Goal: Transaction & Acquisition: Purchase product/service

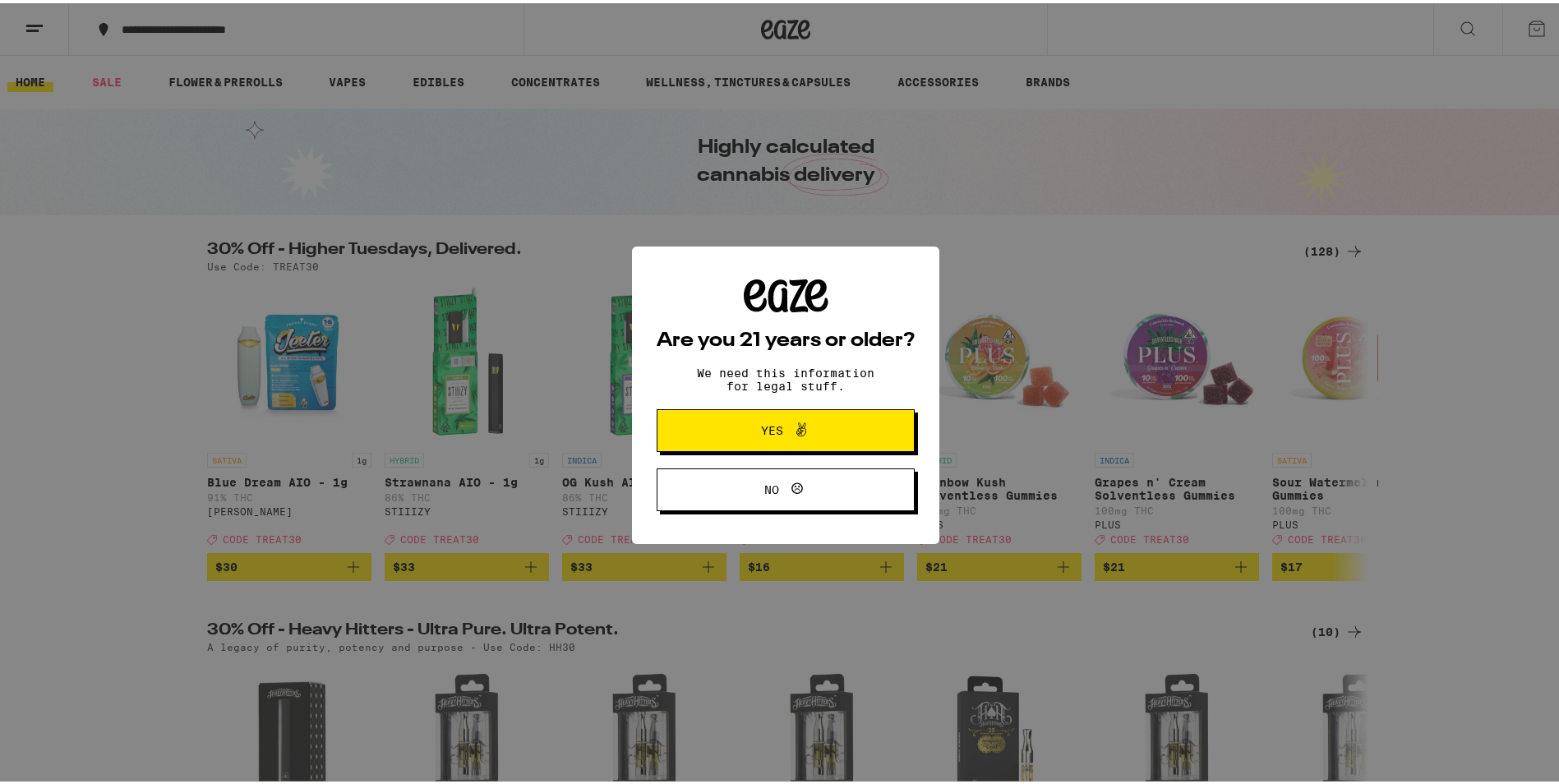
click at [755, 443] on button "Yes" at bounding box center [785, 427] width 258 height 43
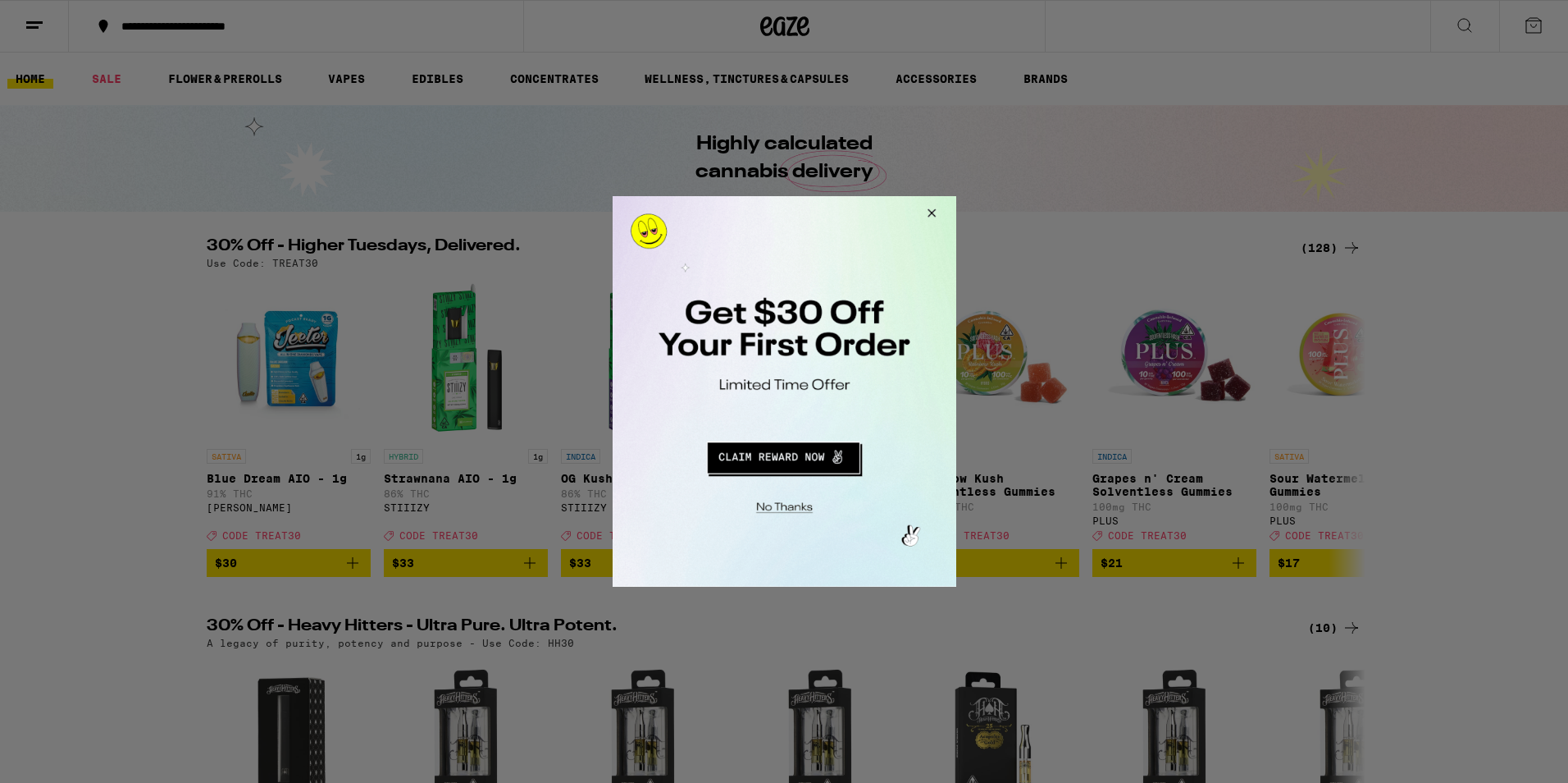
click at [30, 29] on div at bounding box center [784, 392] width 1568 height 783
click at [936, 213] on button "Close Modal" at bounding box center [928, 216] width 45 height 40
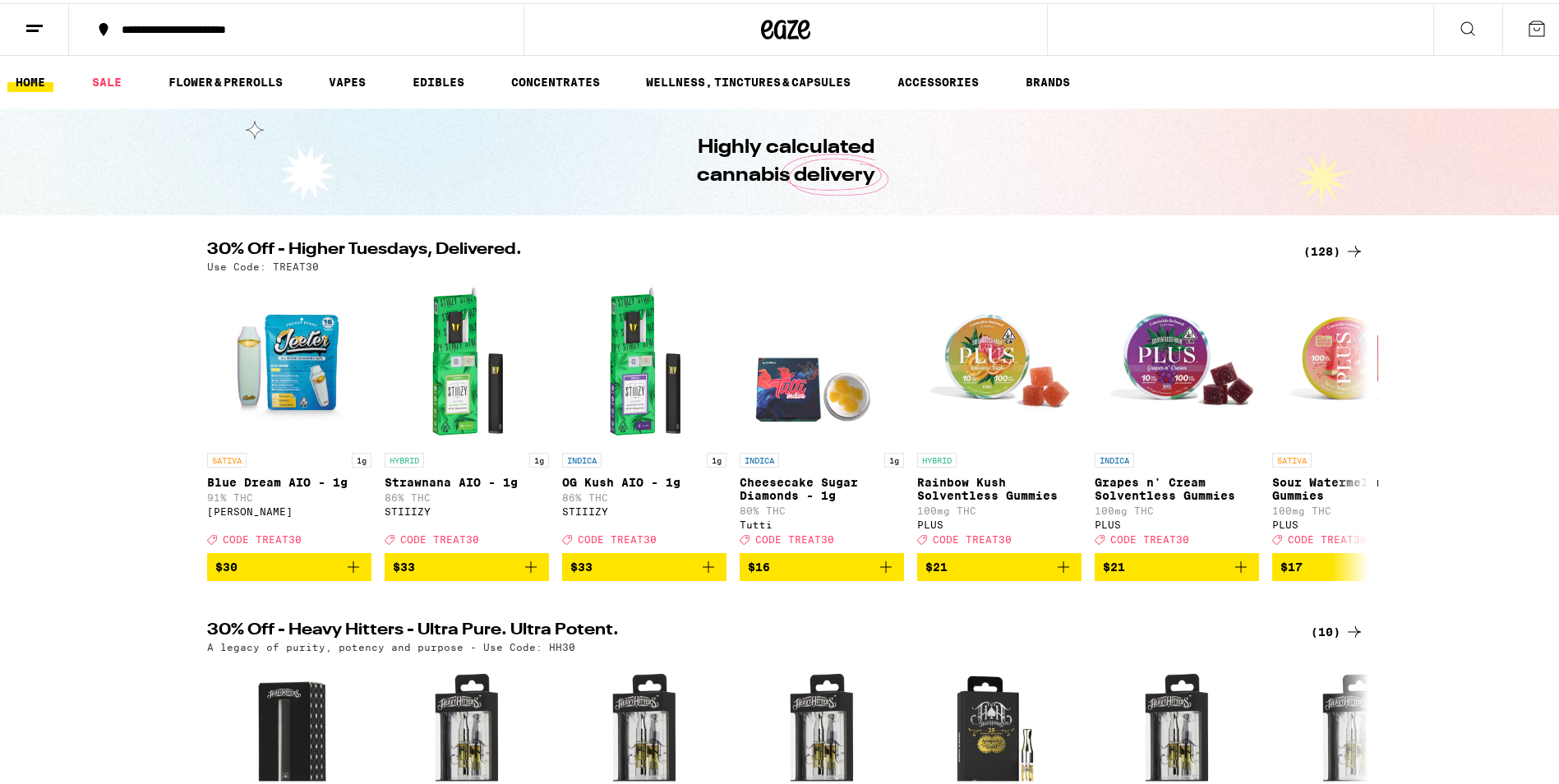
click at [37, 18] on icon at bounding box center [34, 25] width 19 height 19
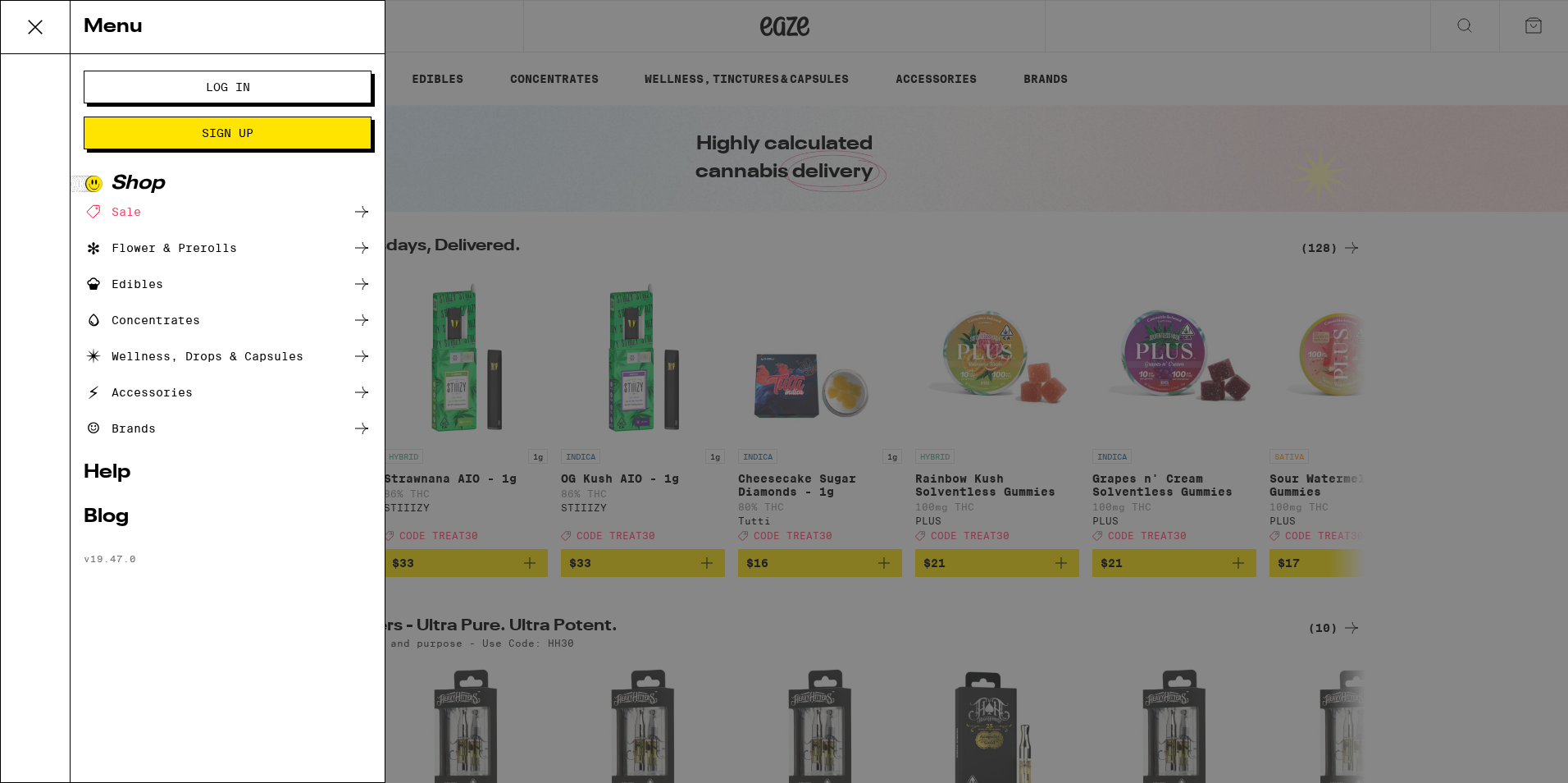
click at [188, 97] on button "Log In" at bounding box center [227, 87] width 287 height 33
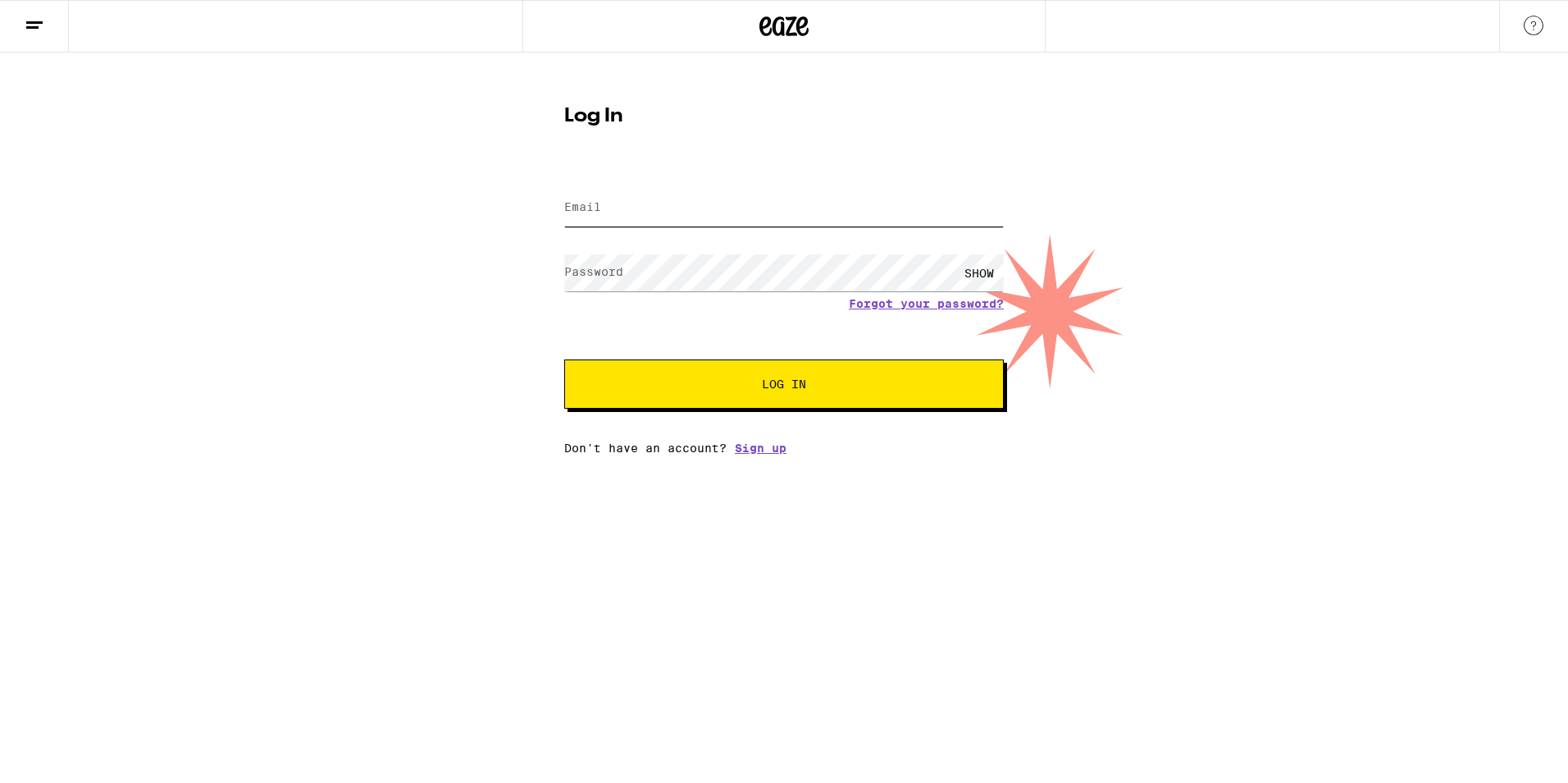
click at [688, 219] on input "Email" at bounding box center [784, 208] width 440 height 37
type input "[PERSON_NAME][EMAIL_ADDRESS][DOMAIN_NAME]"
click at [801, 393] on button "Log In" at bounding box center [784, 384] width 440 height 50
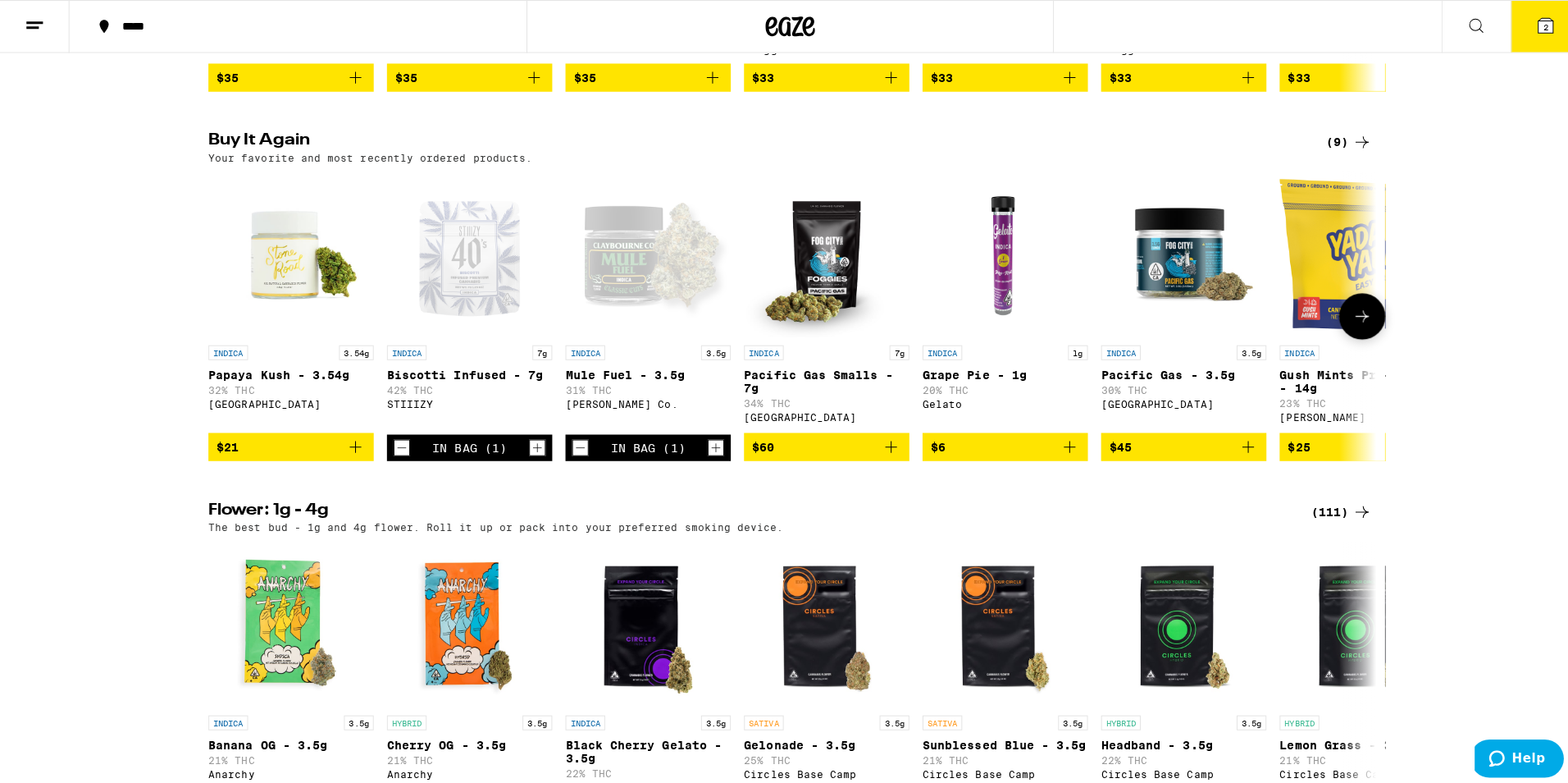
scroll to position [1559, 0]
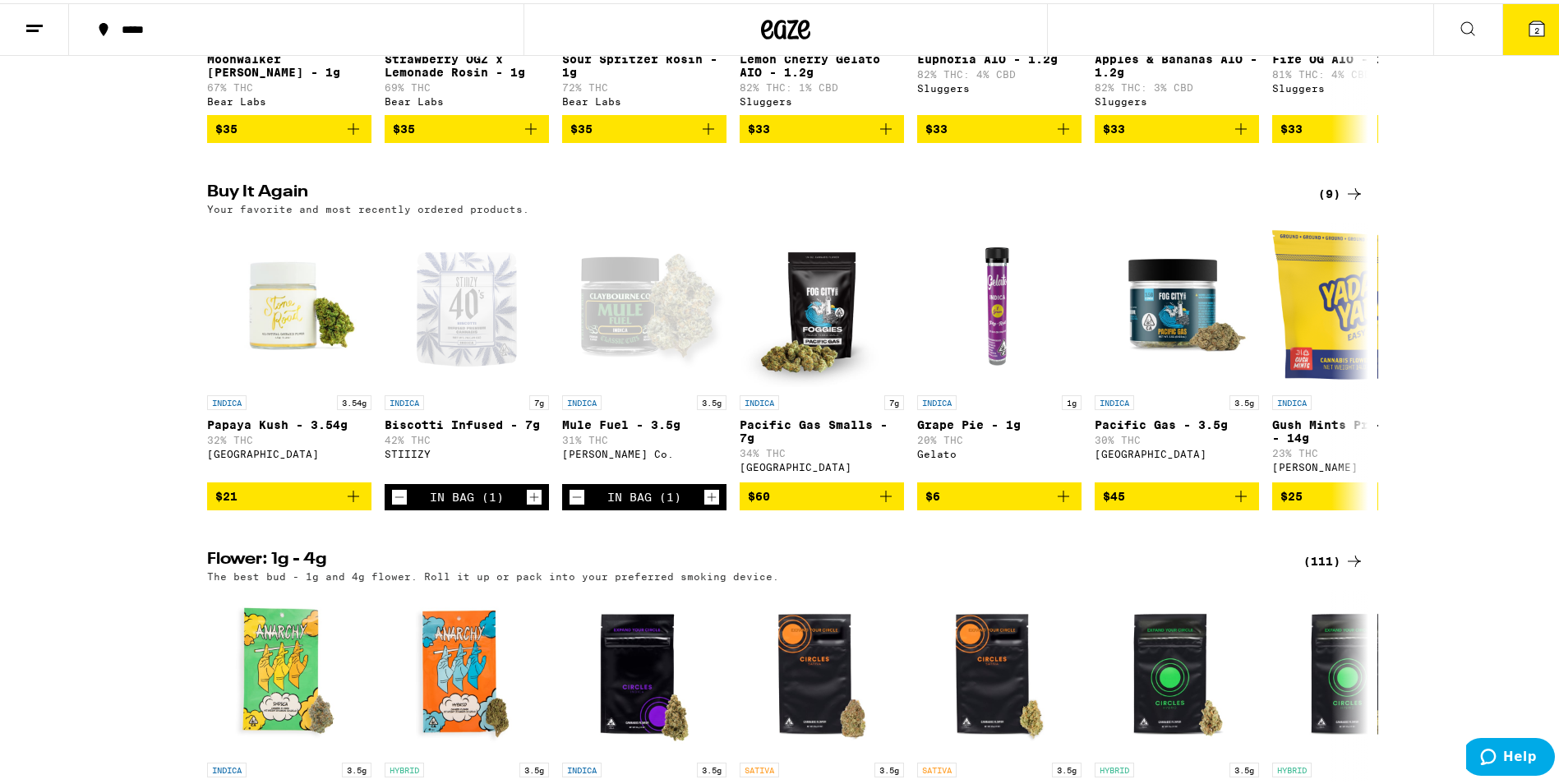
click at [1527, 34] on icon at bounding box center [1537, 25] width 19 height 19
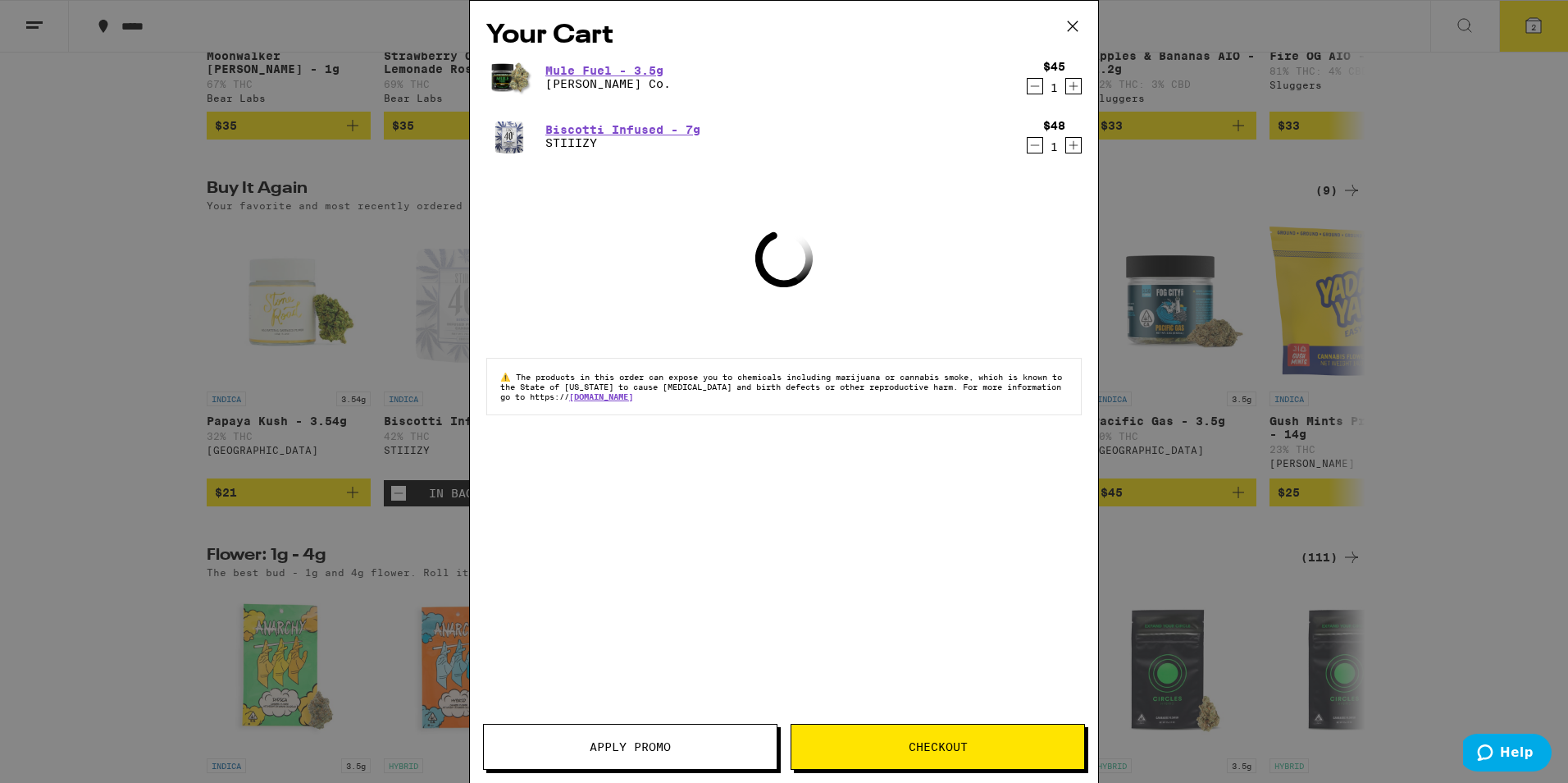
click at [1037, 145] on icon "Decrement" at bounding box center [1034, 145] width 15 height 19
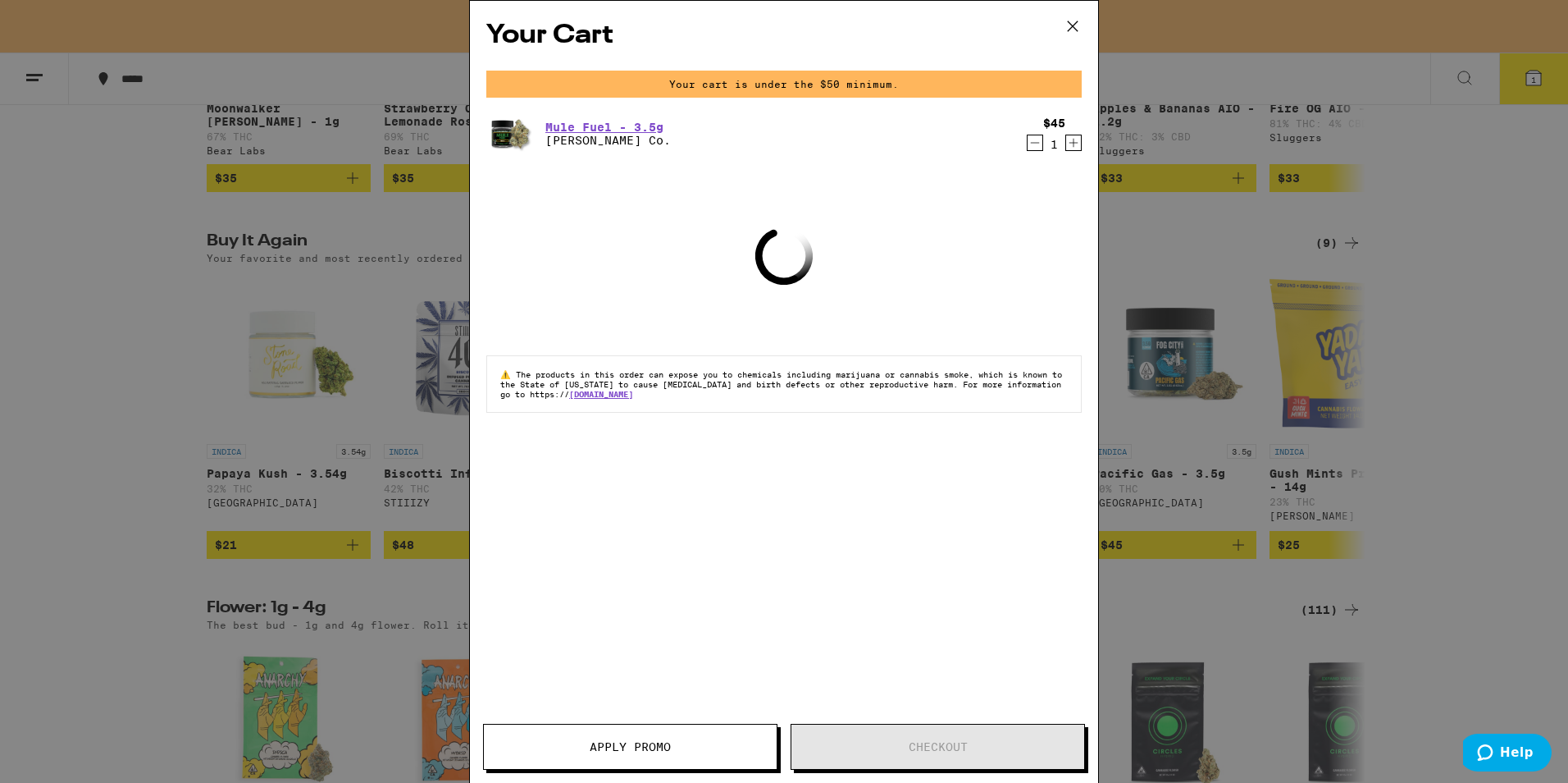
scroll to position [1612, 0]
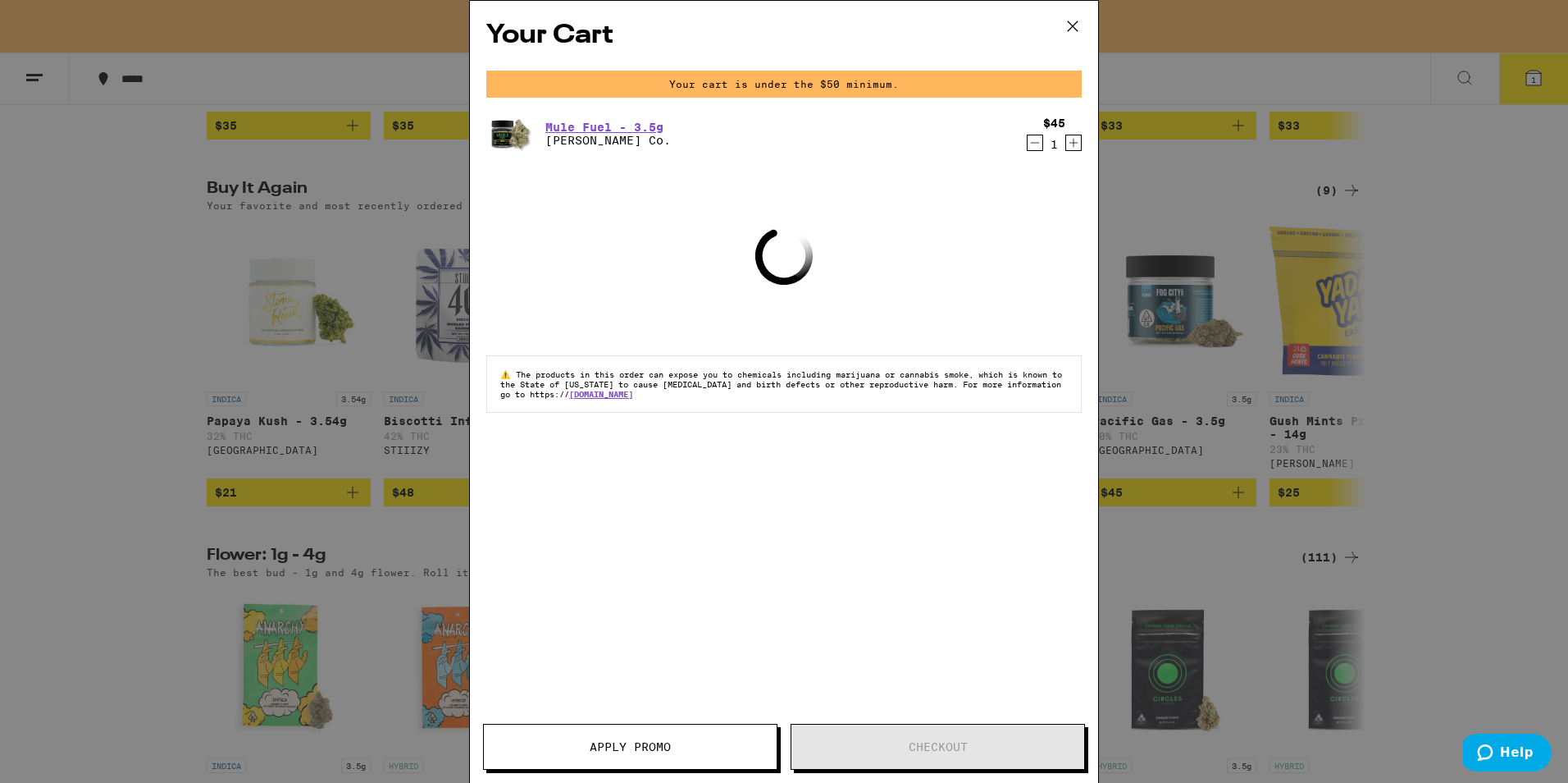
click at [1039, 140] on icon "Decrement" at bounding box center [1034, 143] width 15 height 19
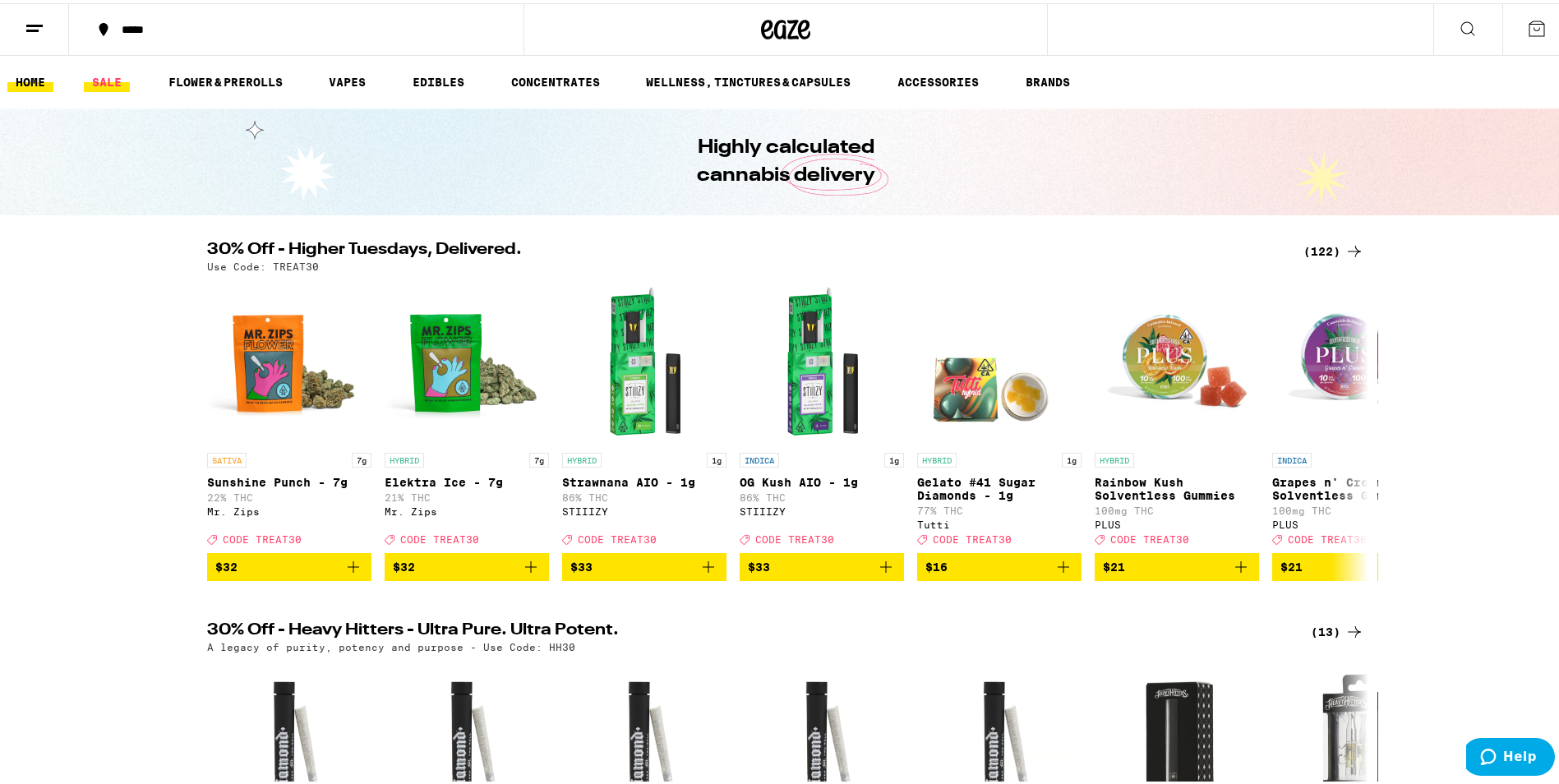
click at [124, 82] on link "SALE" at bounding box center [106, 79] width 46 height 19
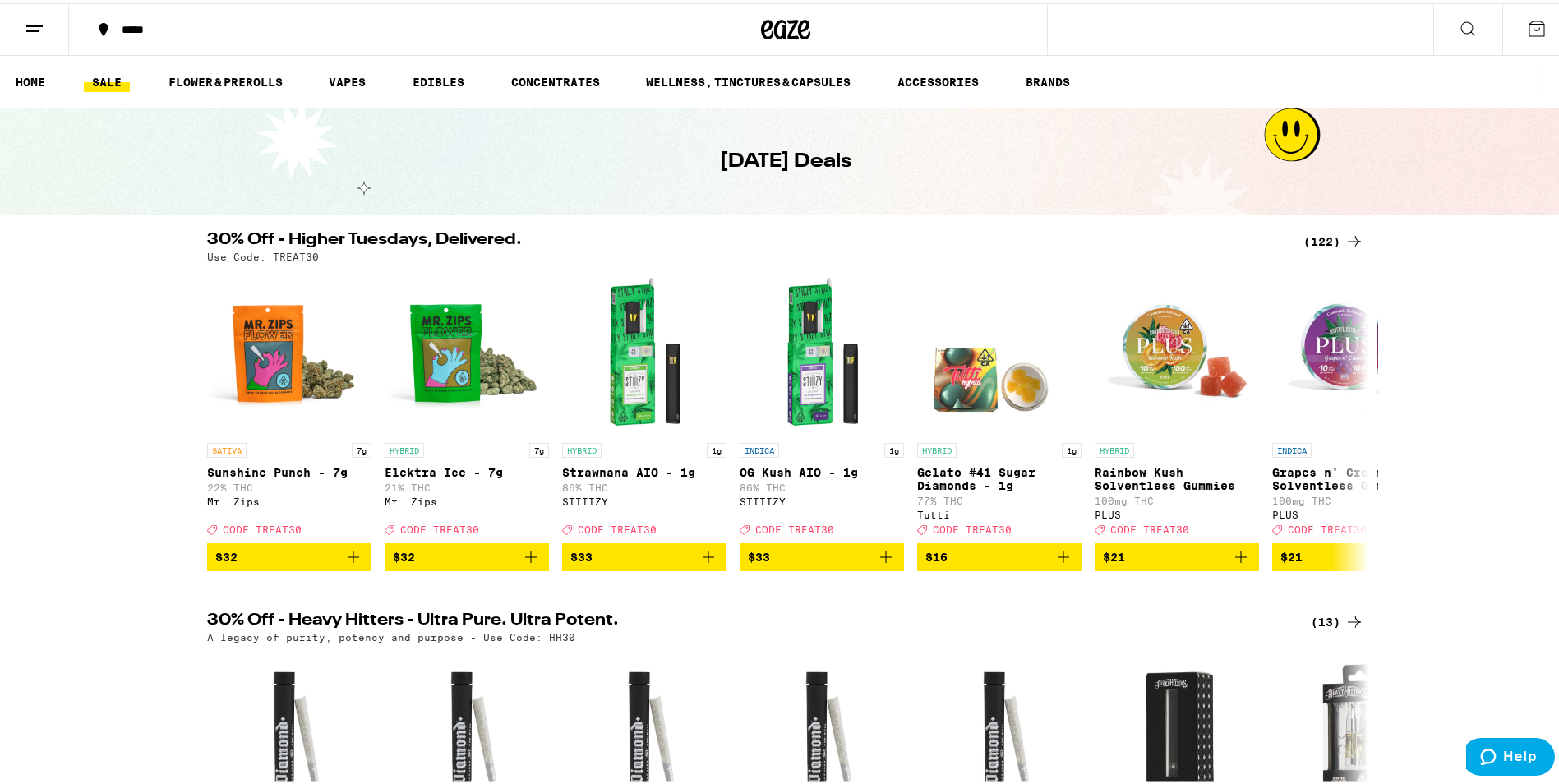
click at [1314, 242] on div "(122)" at bounding box center [1333, 238] width 60 height 19
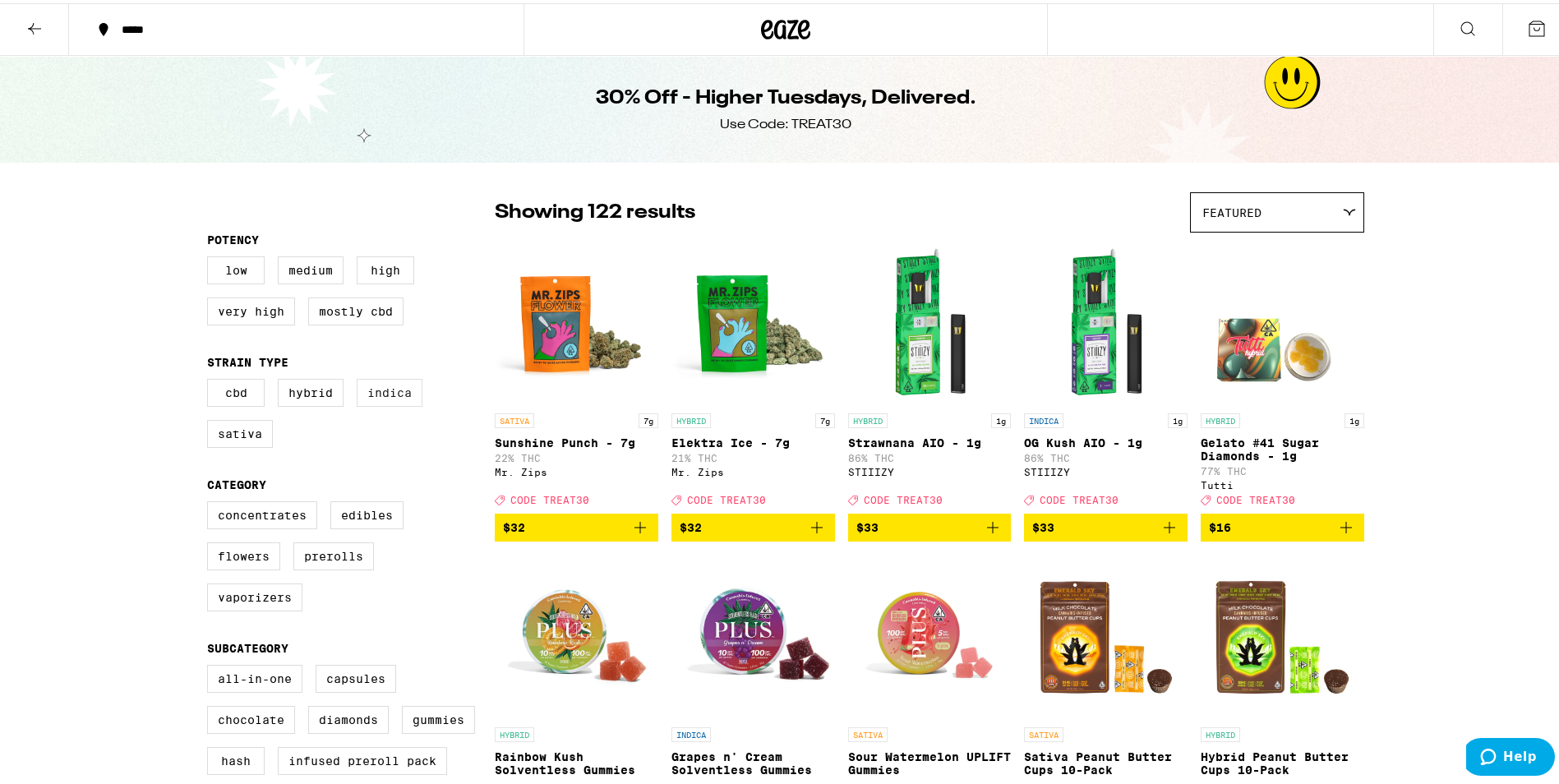
click at [379, 404] on label "Indica" at bounding box center [390, 389] width 66 height 28
click at [211, 378] on input "Indica" at bounding box center [210, 377] width 1 height 1
checkbox input "true"
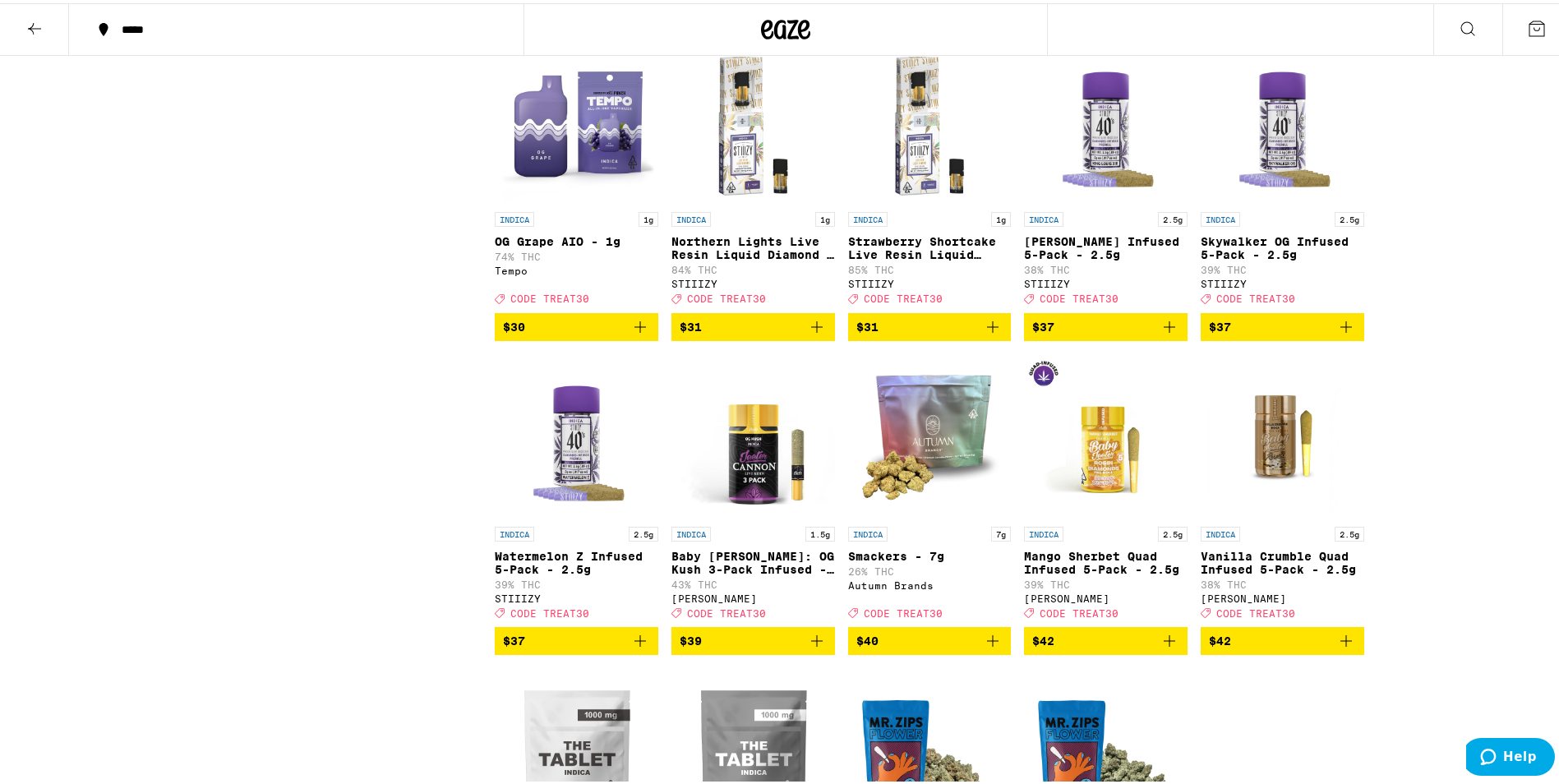
scroll to position [1689, 0]
